Goal: Transaction & Acquisition: Purchase product/service

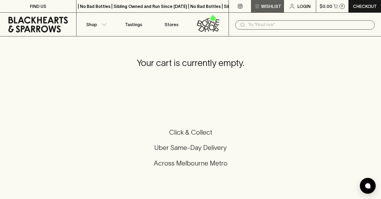
click at [265, 7] on p "Wishlist" at bounding box center [271, 6] width 20 height 6
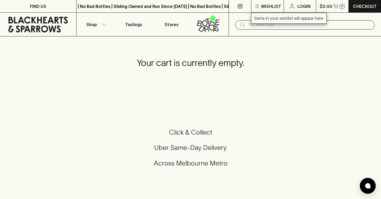
click at [261, 89] on div at bounding box center [190, 99] width 381 height 199
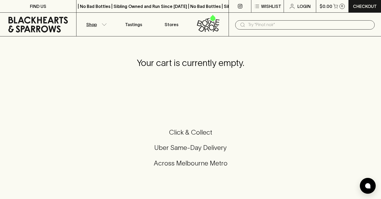
click at [96, 28] on button "Shop" at bounding box center [95, 25] width 38 height 24
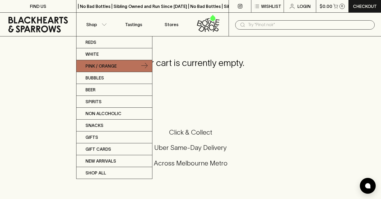
click at [113, 69] on link "Pink / Orange" at bounding box center [114, 66] width 76 height 12
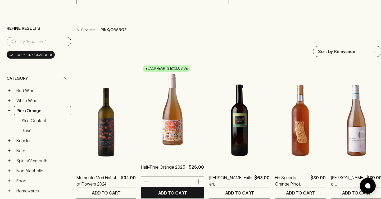
scroll to position [34, 0]
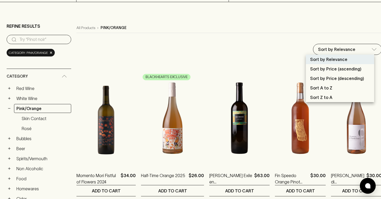
click at [25, 88] on div at bounding box center [190, 99] width 381 height 199
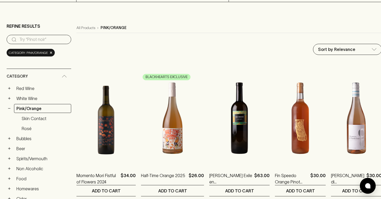
click at [13, 88] on div "+ Red Wine" at bounding box center [39, 88] width 65 height 9
click at [19, 89] on link "Red Wine" at bounding box center [42, 88] width 57 height 9
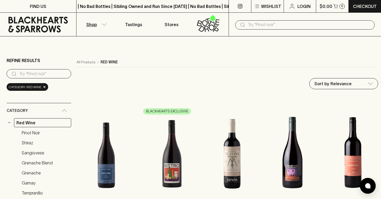
click at [49, 70] on input "search" at bounding box center [43, 74] width 48 height 8
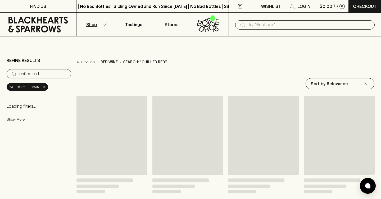
type input "chilled red"
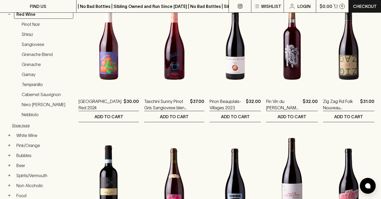
scroll to position [92, 0]
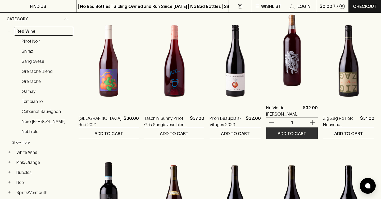
click at [292, 132] on p "ADD TO CART" at bounding box center [291, 134] width 29 height 6
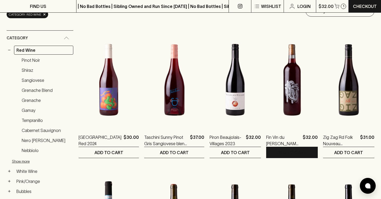
scroll to position [0, 0]
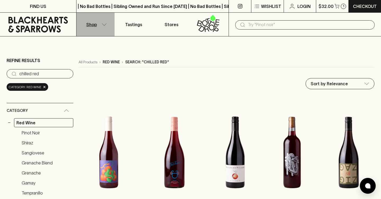
click at [96, 22] on p "Shop" at bounding box center [91, 24] width 11 height 6
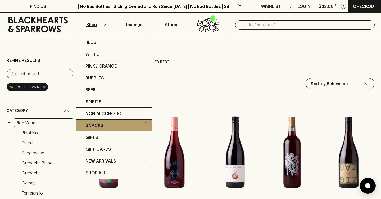
click at [104, 123] on link "Snacks" at bounding box center [114, 126] width 76 height 12
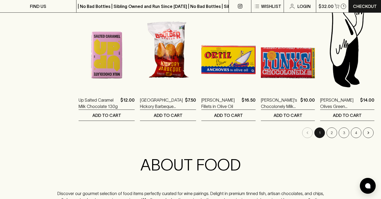
scroll to position [538, 0]
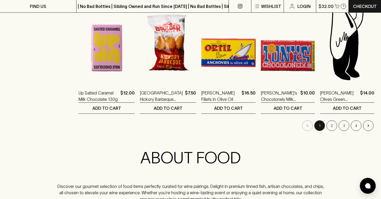
click at [374, 126] on li "pagination navigation" at bounding box center [368, 126] width 12 height 11
click at [370, 126] on icon "Go to next page" at bounding box center [367, 125] width 5 height 5
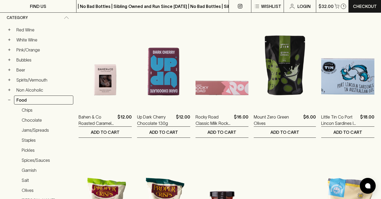
scroll to position [94, 0]
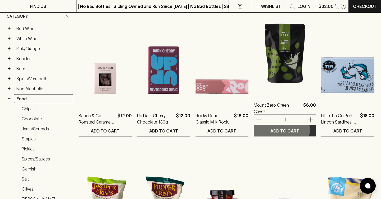
click at [286, 130] on p "ADD TO CART" at bounding box center [284, 131] width 29 height 6
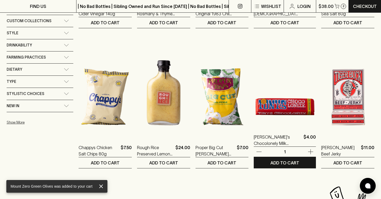
scroll to position [343, 0]
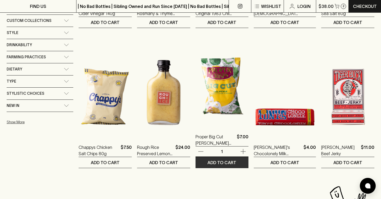
click at [229, 165] on p "ADD TO CART" at bounding box center [221, 163] width 29 height 6
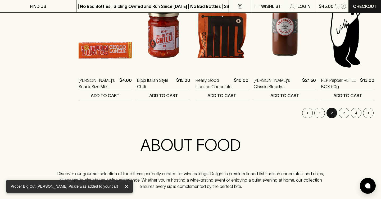
scroll to position [552, 0]
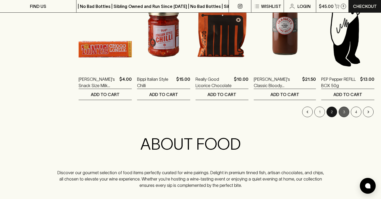
click at [346, 114] on button "3" at bounding box center [343, 112] width 11 height 11
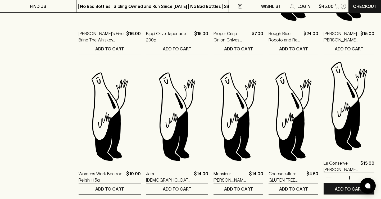
scroll to position [500, 0]
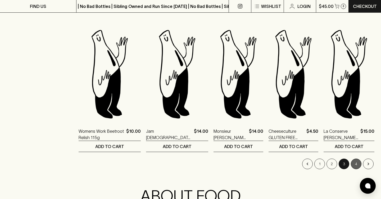
click at [356, 165] on button "4" at bounding box center [356, 164] width 11 height 11
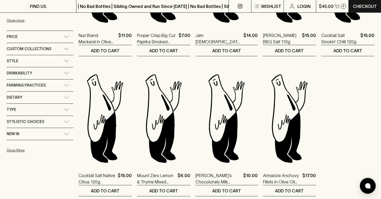
scroll to position [315, 0]
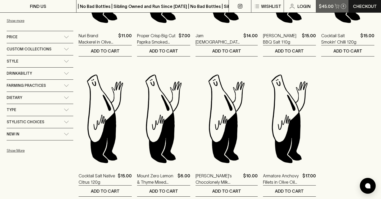
click at [331, 8] on p "$45.00" at bounding box center [326, 6] width 15 height 6
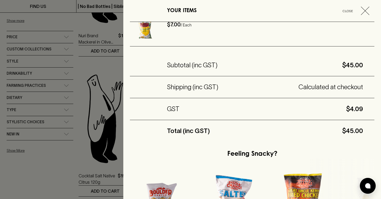
scroll to position [198, 0]
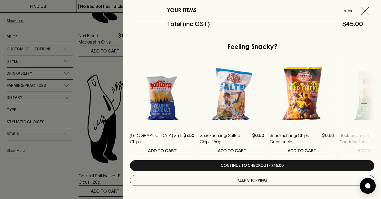
click at [366, 11] on icon "button" at bounding box center [365, 11] width 8 height 8
